Goal: Find specific fact: Find specific fact

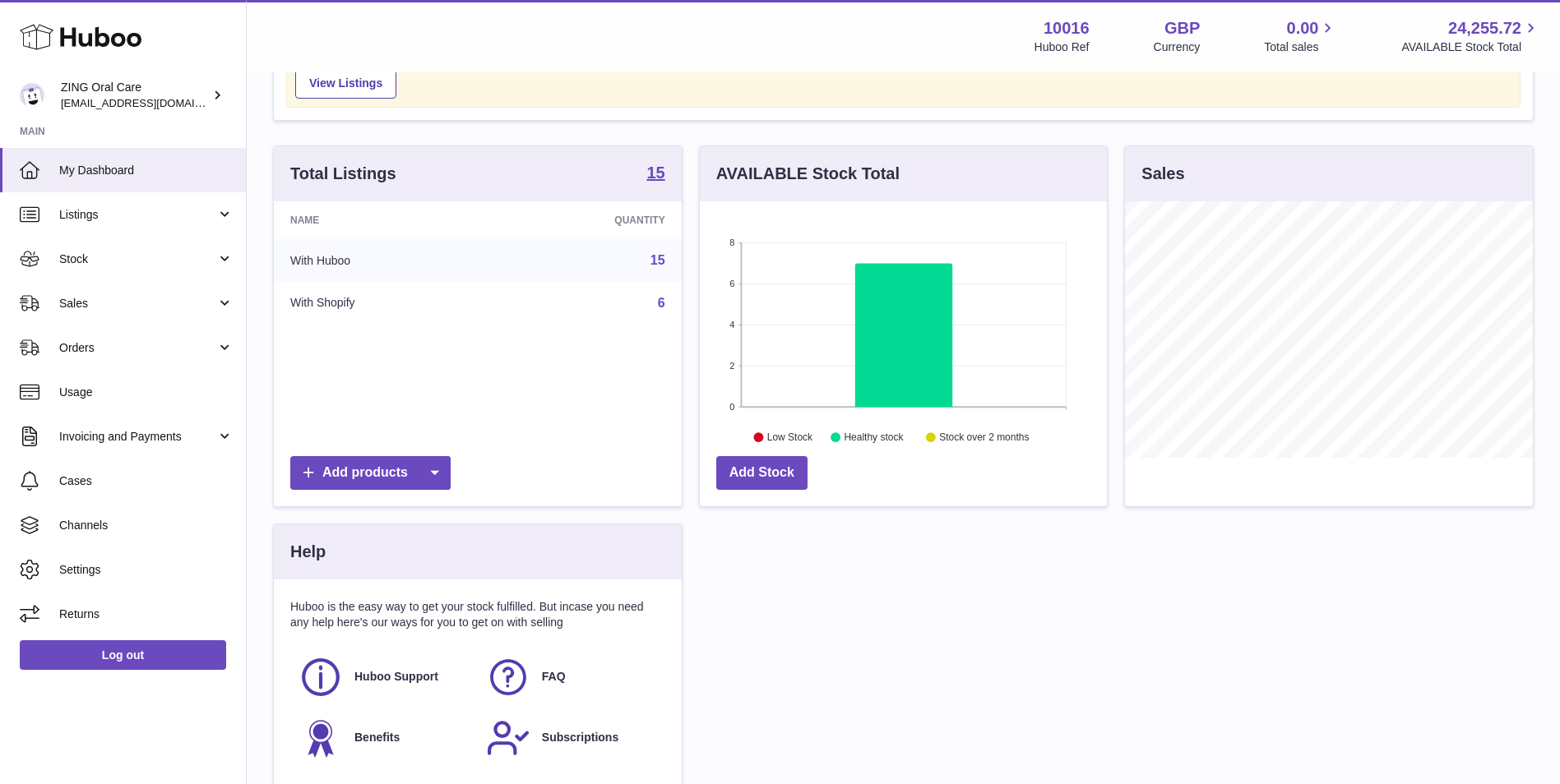
scroll to position [405, 0]
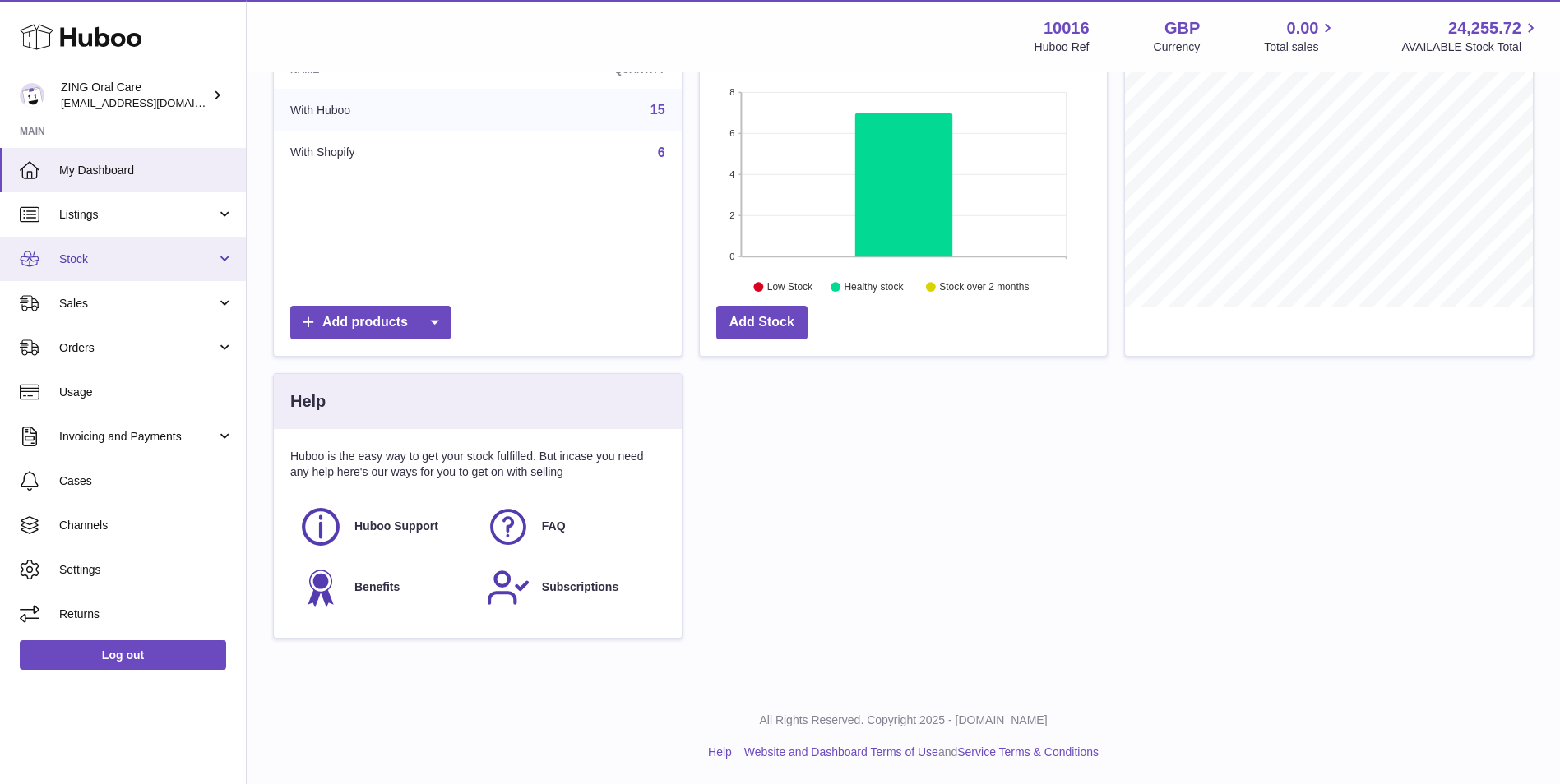
click at [152, 252] on span "Stock" at bounding box center [138, 259] width 157 height 16
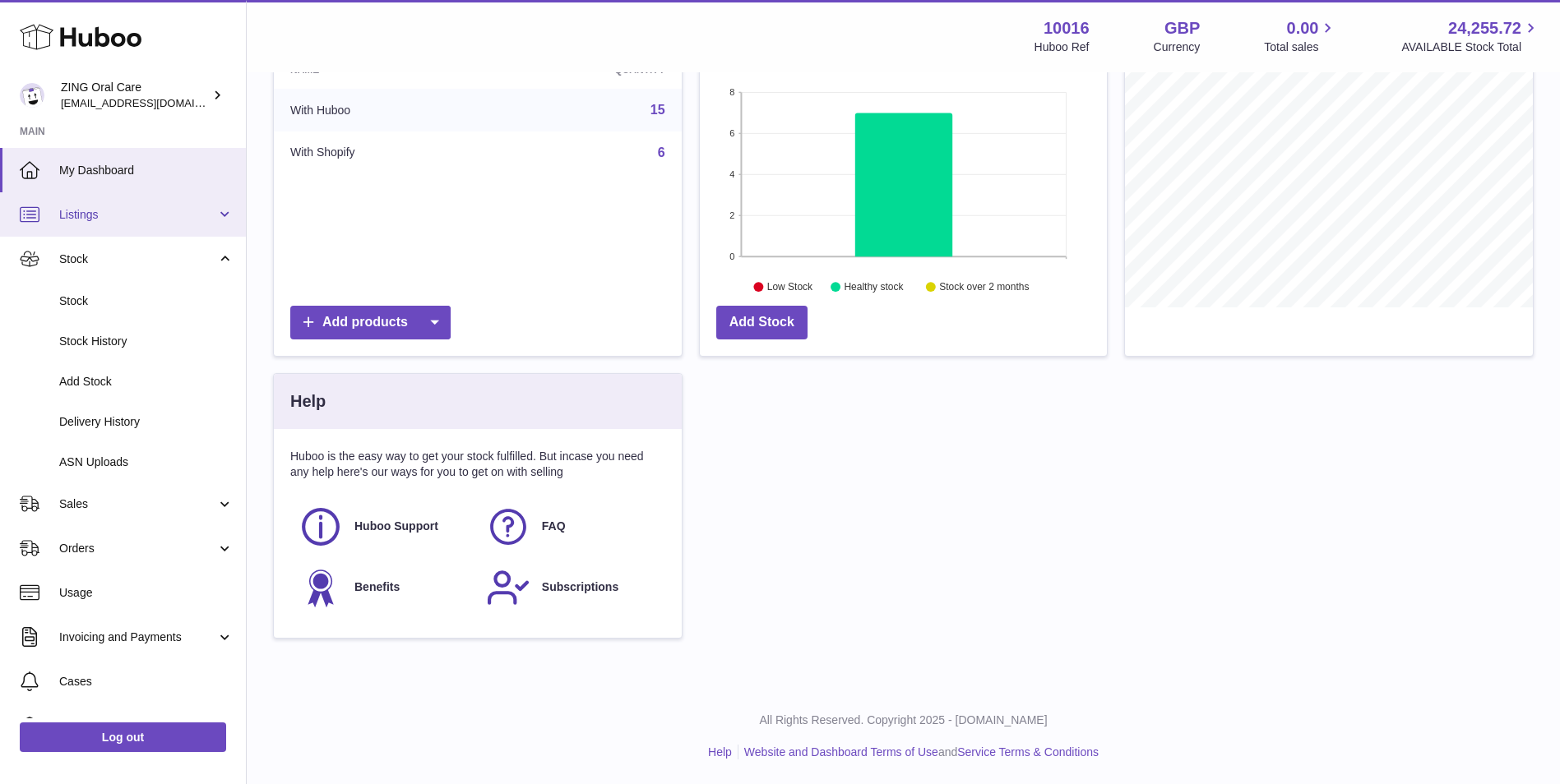
click at [140, 215] on span "Listings" at bounding box center [138, 215] width 157 height 16
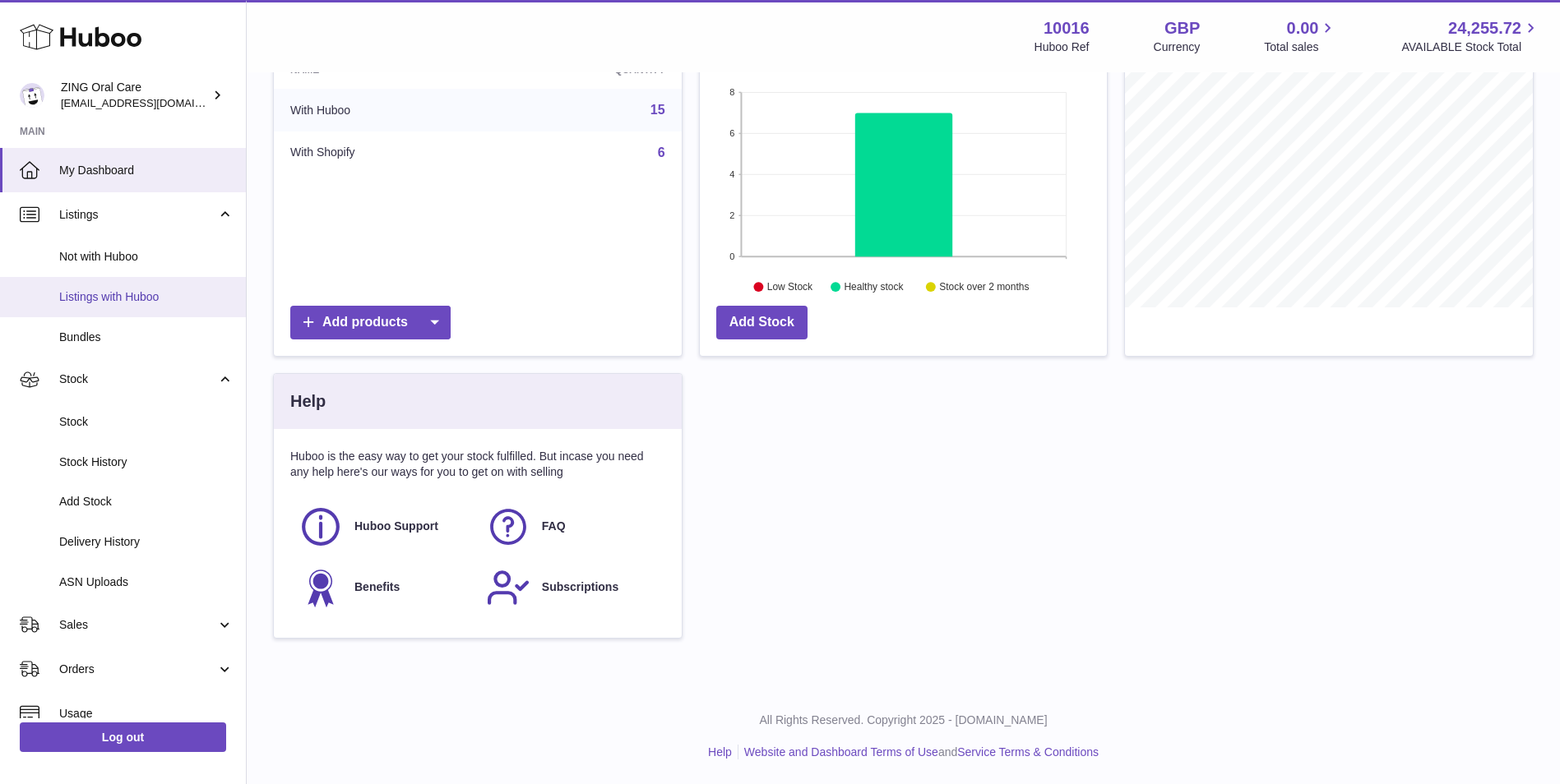
click at [150, 305] on link "Listings with Huboo" at bounding box center [122, 296] width 246 height 40
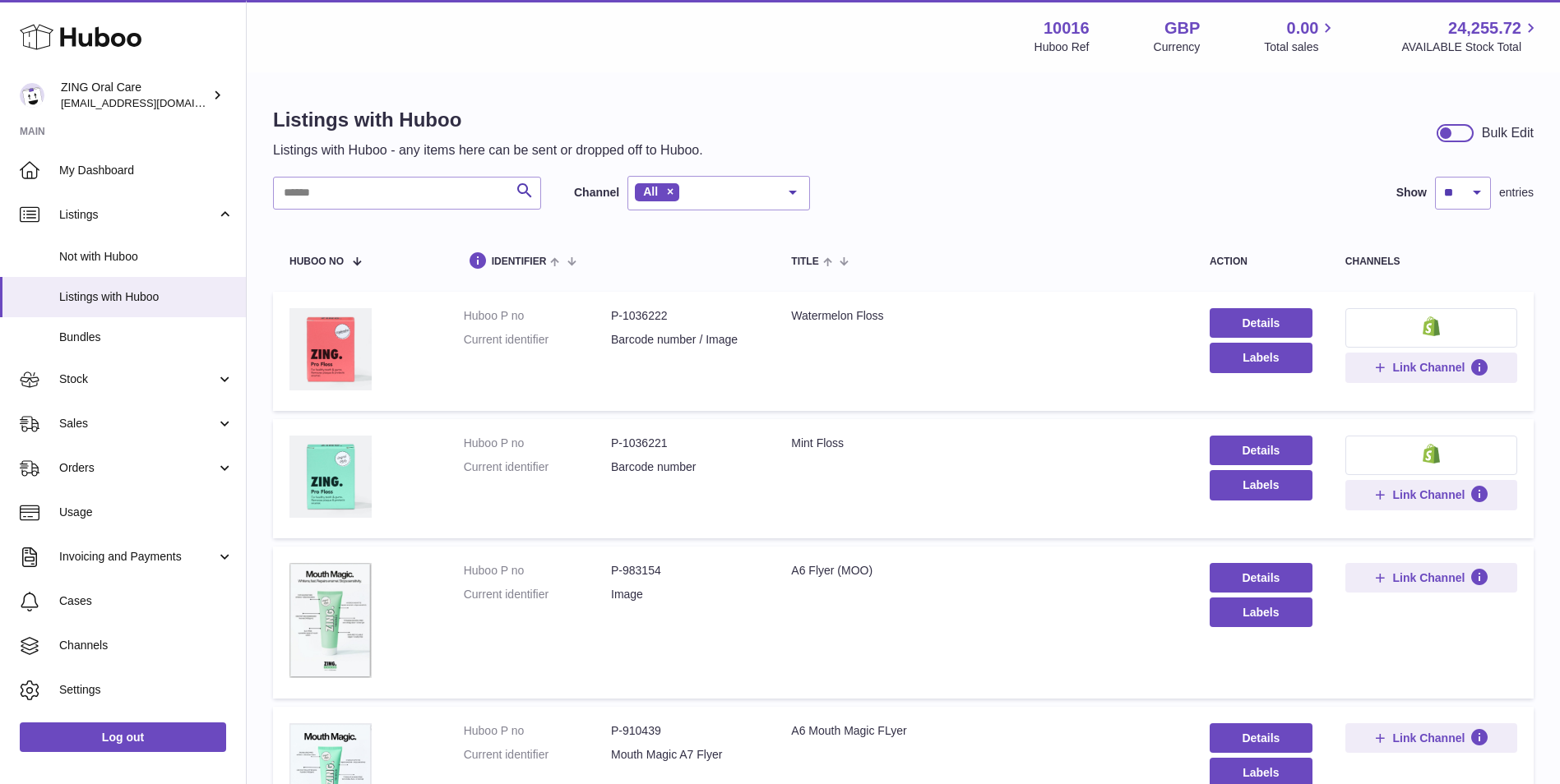
click at [627, 308] on dd "P-1036222" at bounding box center [684, 316] width 147 height 16
copy dd "1036222"
